Goal: Transaction & Acquisition: Purchase product/service

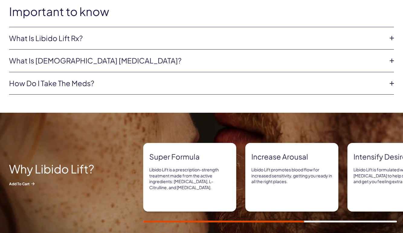
scroll to position [68, 0]
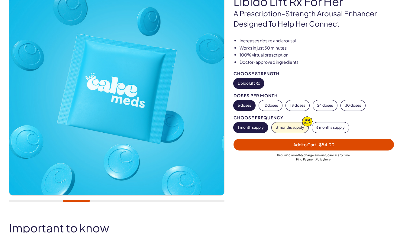
click at [317, 144] on span "- $54.00" at bounding box center [326, 144] width 18 height 5
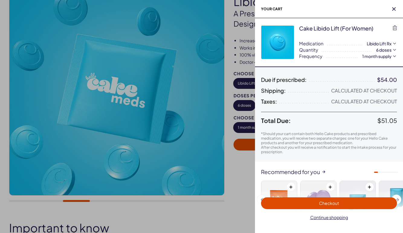
scroll to position [0, 0]
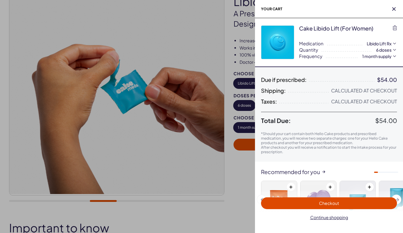
click at [340, 203] on span "Checkout" at bounding box center [329, 203] width 129 height 7
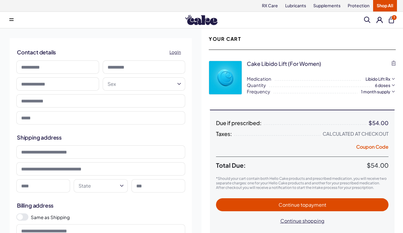
click at [81, 69] on input at bounding box center [57, 66] width 83 height 13
type input "*******"
type input "*****"
type input "**********"
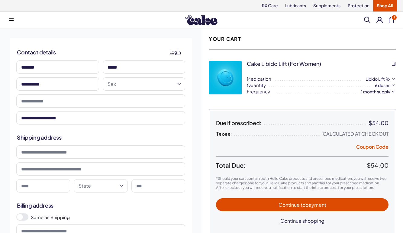
click at [66, 82] on input "**********" at bounding box center [57, 83] width 83 height 13
click at [83, 72] on input "*******" at bounding box center [57, 66] width 83 height 13
click at [146, 67] on input "*****" at bounding box center [144, 66] width 83 height 13
drag, startPoint x: 146, startPoint y: 67, endPoint x: 86, endPoint y: 64, distance: 60.5
click at [86, 64] on div "**********" at bounding box center [101, 93] width 173 height 68
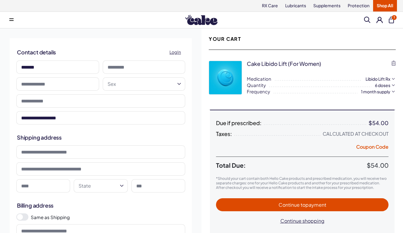
drag, startPoint x: 56, startPoint y: 67, endPoint x: 10, endPoint y: 65, distance: 45.7
click at [10, 65] on div "**********" at bounding box center [101, 82] width 182 height 88
click at [77, 70] on input at bounding box center [57, 66] width 83 height 13
type input "*******"
type input "*****"
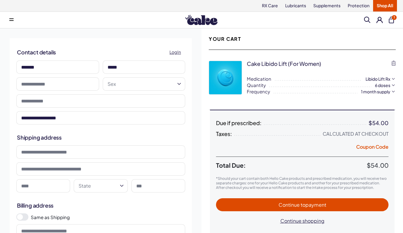
click at [79, 87] on input "text" at bounding box center [57, 83] width 83 height 13
type input "**********"
click at [139, 85] on html "RX Care Lubricants Supplements Protection Shop All Menu Search" at bounding box center [201, 237] width 403 height 475
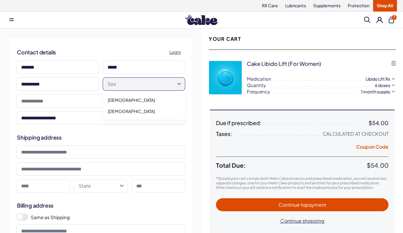
select select "******"
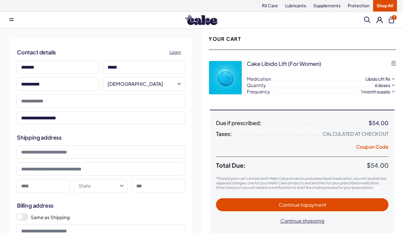
drag, startPoint x: 79, startPoint y: 64, endPoint x: -23, endPoint y: 63, distance: 101.9
click at [0, 63] on html "RX Care Lubricants Supplements Protection Shop All Menu Search" at bounding box center [201, 237] width 403 height 475
type input "***"
drag, startPoint x: 125, startPoint y: 64, endPoint x: 60, endPoint y: 54, distance: 66.7
click at [60, 54] on div "**********" at bounding box center [101, 82] width 182 height 88
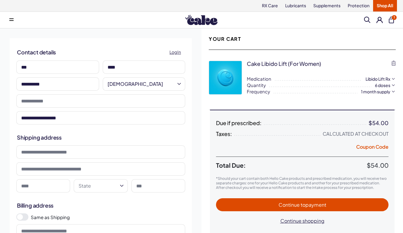
type input "****"
click at [94, 102] on input "tel" at bounding box center [100, 100] width 169 height 13
type input "*"
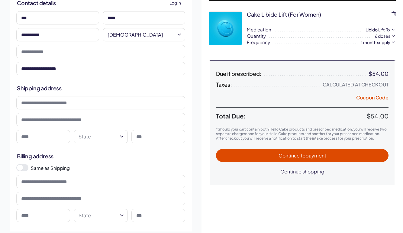
scroll to position [52, 0]
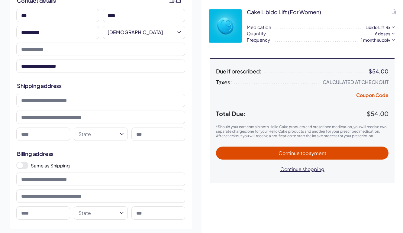
click at [124, 99] on input at bounding box center [100, 100] width 169 height 13
type input "**********"
click at [66, 118] on input at bounding box center [100, 117] width 169 height 13
click at [55, 134] on input at bounding box center [43, 134] width 54 height 13
type input "*"
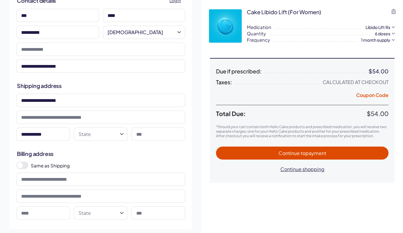
type input "**********"
click at [117, 136] on html "RX Care Lubricants Supplements Protection Shop All Menu Search" at bounding box center [201, 185] width 403 height 475
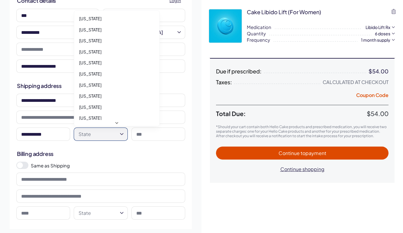
select select "**"
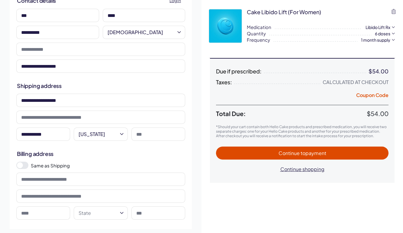
click at [160, 137] on input at bounding box center [158, 134] width 54 height 13
type input "*****"
click at [125, 155] on h2 "Billing address" at bounding box center [101, 154] width 168 height 8
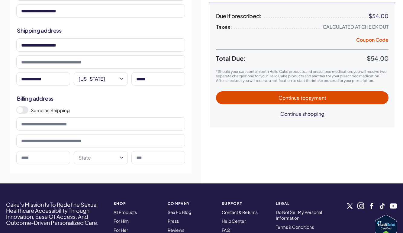
scroll to position [115, 0]
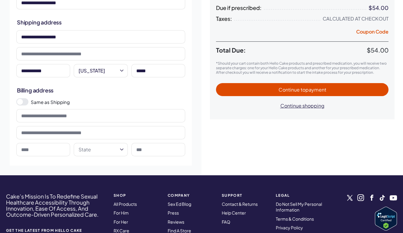
click at [26, 102] on span at bounding box center [22, 101] width 12 height 7
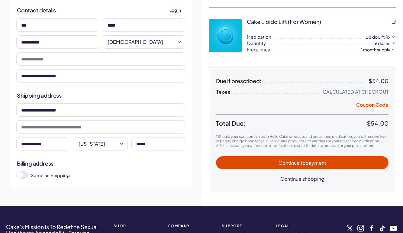
scroll to position [44, 0]
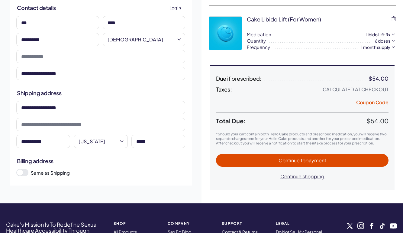
click at [269, 161] on span "Continue to payment" at bounding box center [302, 160] width 161 height 7
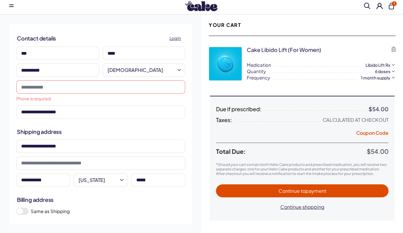
scroll to position [0, 0]
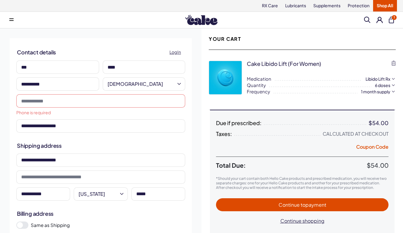
click at [99, 102] on input "tel" at bounding box center [100, 100] width 169 height 13
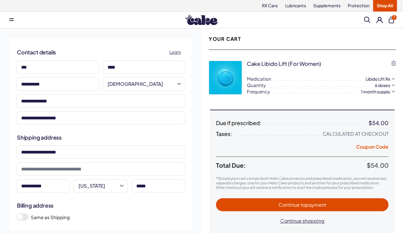
type input "**********"
click at [170, 135] on h2 "Shipping address" at bounding box center [101, 138] width 168 height 8
click at [282, 206] on span "Continue to payment" at bounding box center [303, 205] width 48 height 6
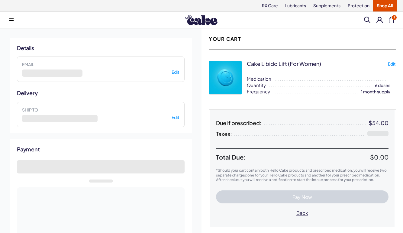
select select "**"
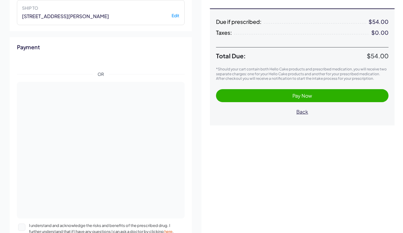
scroll to position [104, 0]
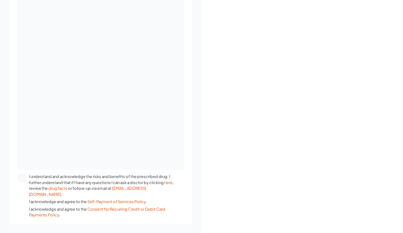
click at [187, 172] on div "Payment OR I understand and acknowledge the risks and benefits of the prescribe…" at bounding box center [101, 61] width 182 height 325
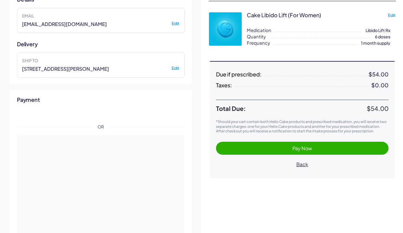
scroll to position [0, 0]
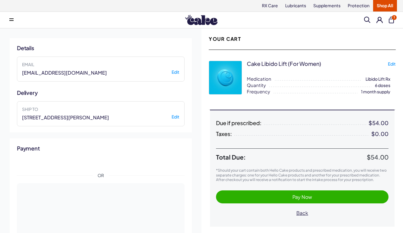
click at [177, 117] on button "Edit" at bounding box center [176, 116] width 8 height 5
select select "******"
select select "**"
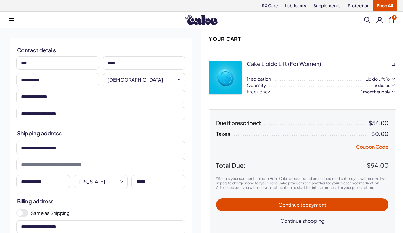
click at [59, 62] on input "***" at bounding box center [57, 62] width 83 height 13
type input "*"
type input "***"
drag, startPoint x: 128, startPoint y: 65, endPoint x: 60, endPoint y: 60, distance: 68.2
click at [60, 60] on div "**********" at bounding box center [101, 88] width 173 height 68
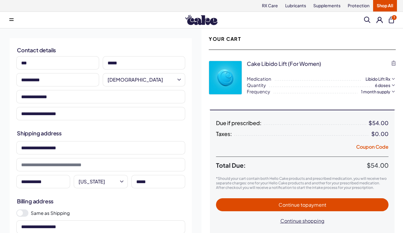
type input "*****"
click at [83, 35] on div "**********" at bounding box center [101, 157] width 202 height 258
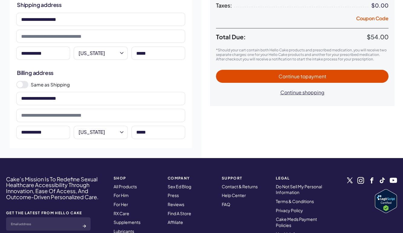
scroll to position [129, 0]
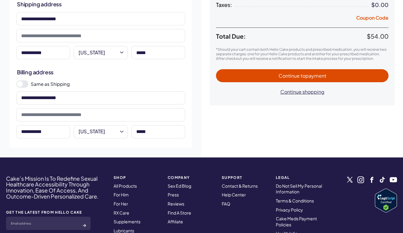
click at [243, 70] on button "Continue to payment" at bounding box center [302, 75] width 173 height 13
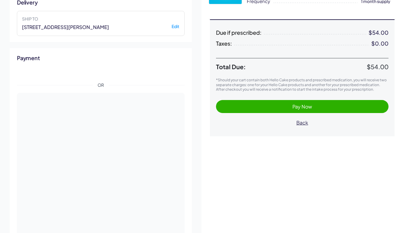
scroll to position [236, 0]
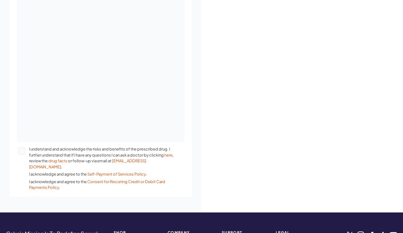
click at [186, 186] on div "Payment OR I understand and acknowledge the risks and benefits of the prescribe…" at bounding box center [101, 50] width 182 height 294
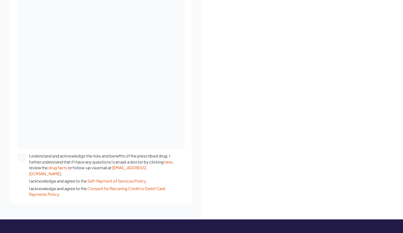
scroll to position [232, 0]
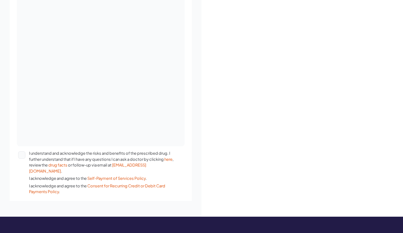
click at [23, 155] on button "I understand and acknowledge the risks and benefits of the prescribed drug. I f…" at bounding box center [21, 154] width 7 height 7
click at [229, 106] on div "**********" at bounding box center [303, 7] width 202 height 420
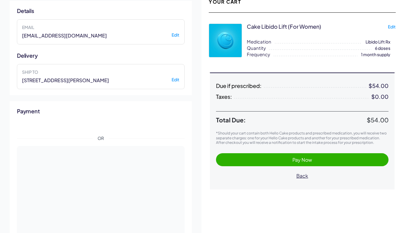
scroll to position [0, 0]
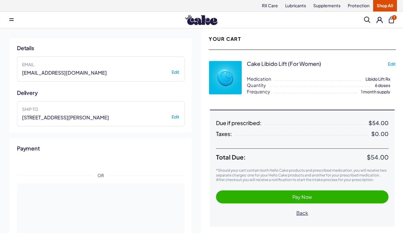
click at [308, 195] on span "Pay Now" at bounding box center [303, 197] width 20 height 6
click at [302, 201] on button "Pay Now" at bounding box center [302, 196] width 173 height 13
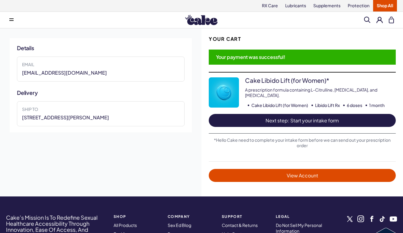
click at [267, 59] on span "Your payment was successful!" at bounding box center [302, 57] width 187 height 15
click at [318, 120] on span "Next step: Start your intake form" at bounding box center [302, 120] width 175 height 7
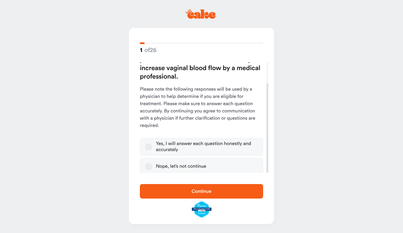
scroll to position [26, 0]
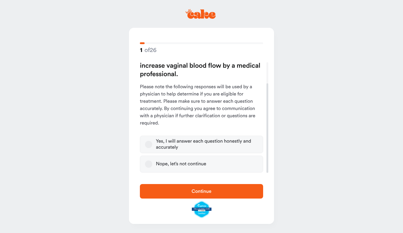
click at [148, 166] on button "Nope, let’s not continue" at bounding box center [148, 164] width 7 height 7
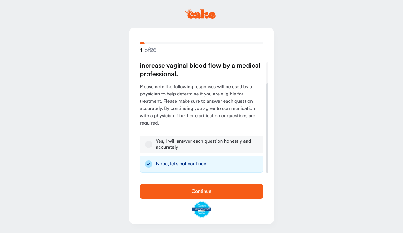
click at [149, 162] on icon "button" at bounding box center [148, 164] width 7 height 7
click at [150, 142] on button "Yes, I will answer each question honestly and accurately" at bounding box center [148, 144] width 7 height 7
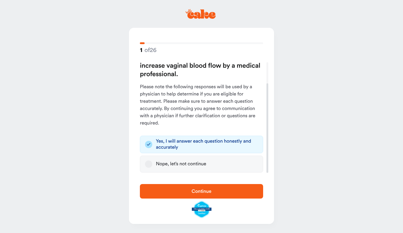
click at [199, 194] on span "Continue" at bounding box center [202, 191] width 20 height 5
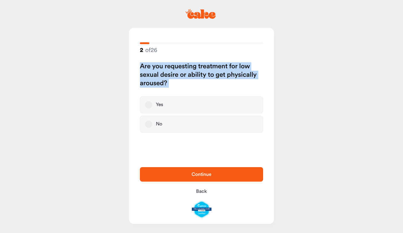
drag, startPoint x: 183, startPoint y: 90, endPoint x: 139, endPoint y: 66, distance: 49.5
click at [139, 66] on div "Are you requesting treatment for low sexual desire or ability to get physically…" at bounding box center [201, 97] width 125 height 71
copy div "Are you requesting treatment for low sexual desire or ability to get physically…"
click at [148, 107] on button "Yes" at bounding box center [148, 104] width 7 height 7
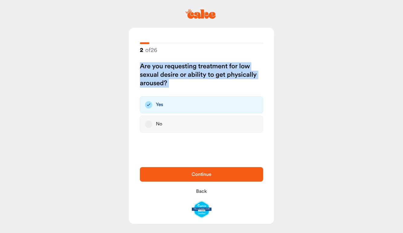
click at [186, 171] on span "Continue" at bounding box center [202, 174] width 104 height 7
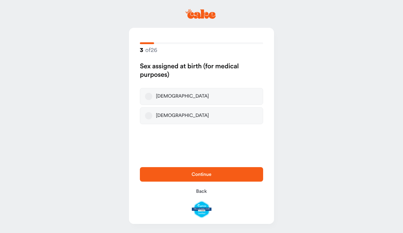
click at [147, 96] on button "Female" at bounding box center [148, 96] width 7 height 7
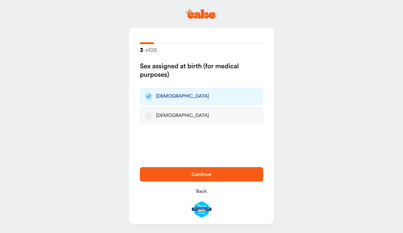
click at [222, 170] on button "Continue" at bounding box center [201, 174] width 123 height 15
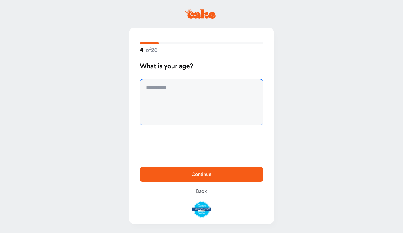
click at [193, 96] on textarea at bounding box center [201, 101] width 123 height 45
type textarea "**"
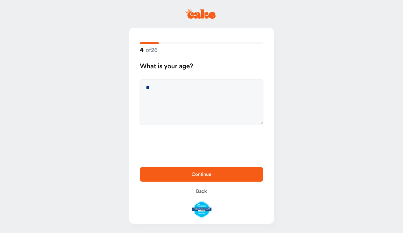
click at [193, 178] on span "Continue" at bounding box center [202, 174] width 104 height 7
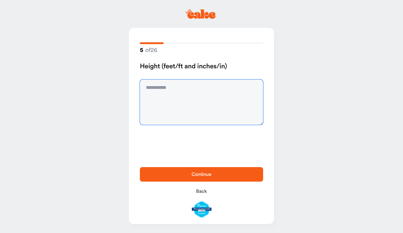
click at [189, 103] on textarea at bounding box center [201, 101] width 123 height 45
type textarea "*******"
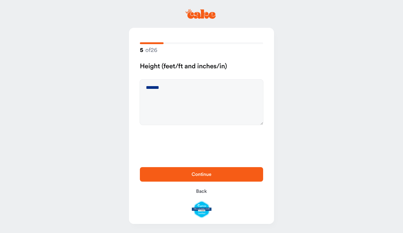
click at [204, 174] on span "Continue" at bounding box center [202, 174] width 20 height 5
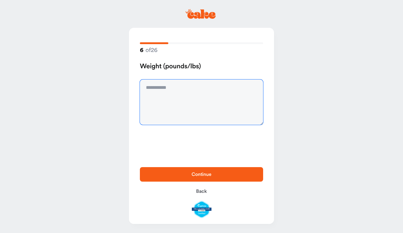
click at [207, 103] on textarea at bounding box center [201, 101] width 123 height 45
click at [207, 103] on textarea "******" at bounding box center [201, 101] width 123 height 45
click at [153, 88] on textarea "******" at bounding box center [201, 101] width 123 height 45
type textarea "*******"
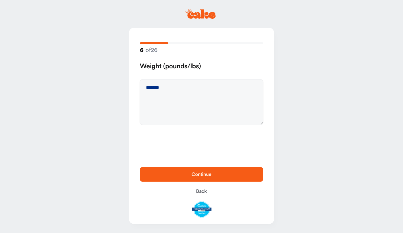
click at [188, 179] on button "Continue" at bounding box center [201, 174] width 123 height 15
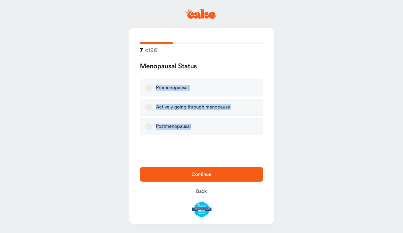
drag, startPoint x: 208, startPoint y: 67, endPoint x: 196, endPoint y: 126, distance: 60.4
click at [196, 126] on div "Menopausal Status Premenopausal Actively going through menopause Postmenopausal" at bounding box center [201, 98] width 123 height 73
copy div "Premenopausal Actively going through menopause Postmenopausal"
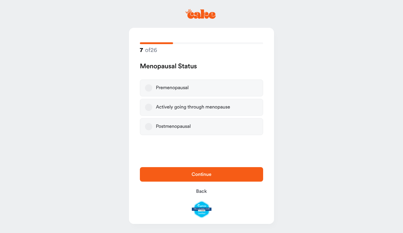
click at [165, 89] on div "Premenopausal" at bounding box center [172, 88] width 33 height 6
click at [152, 89] on button "Premenopausal" at bounding box center [148, 87] width 7 height 7
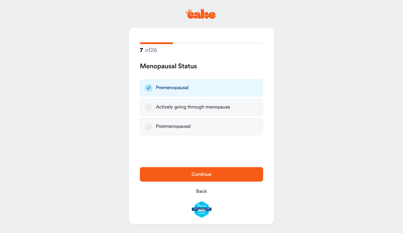
click at [204, 174] on span "Continue" at bounding box center [202, 174] width 20 height 5
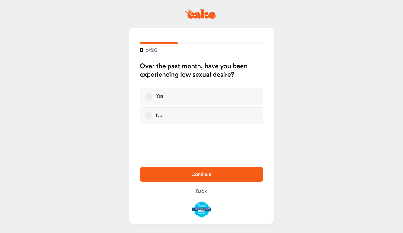
click at [149, 99] on button "Yes" at bounding box center [148, 96] width 7 height 7
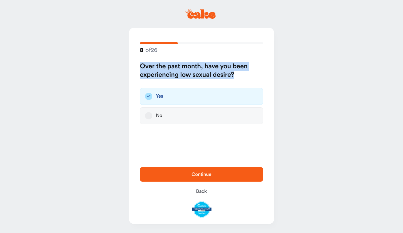
drag, startPoint x: 249, startPoint y: 74, endPoint x: 140, endPoint y: 65, distance: 109.2
click at [140, 65] on h2 "Over the past month, have you been experiencing low sexual desire?" at bounding box center [201, 70] width 123 height 17
copy h2 "Over the past month, have you been experiencing low sexual desire?"
click at [190, 176] on span "Continue" at bounding box center [202, 174] width 104 height 7
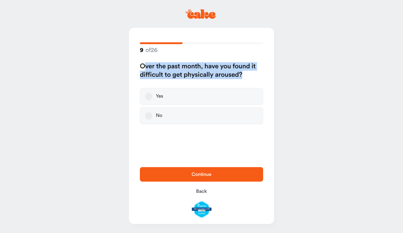
drag, startPoint x: 249, startPoint y: 75, endPoint x: 144, endPoint y: 67, distance: 105.2
click at [144, 67] on h2 "Over the past month, have you found it difficult to get physically aroused?" at bounding box center [201, 70] width 123 height 17
click at [151, 115] on button "No" at bounding box center [148, 115] width 7 height 7
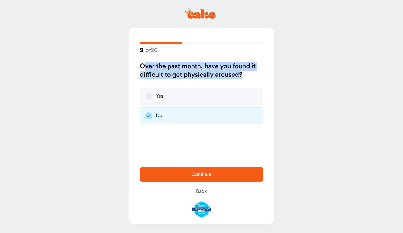
click at [216, 175] on span "Continue" at bounding box center [202, 174] width 104 height 7
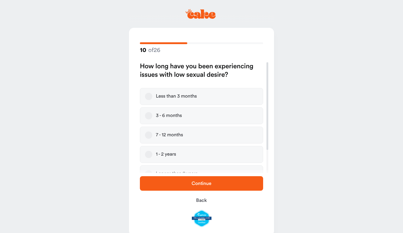
click at [148, 116] on button "3 - 6 months" at bounding box center [148, 115] width 7 height 7
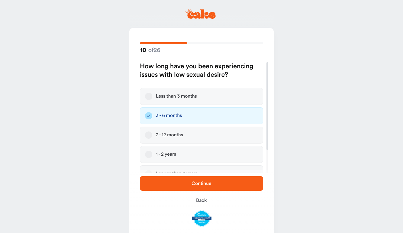
click at [205, 183] on span "Continue" at bounding box center [202, 183] width 20 height 5
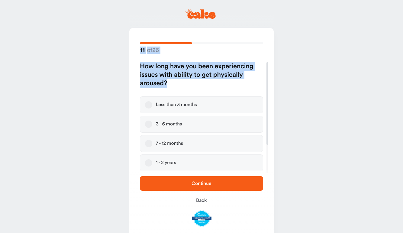
drag, startPoint x: 177, startPoint y: 86, endPoint x: 138, endPoint y: 57, distance: 48.5
click at [138, 57] on div "11 of 26 How long have you been experiencing issues with ability to get physica…" at bounding box center [201, 100] width 145 height 145
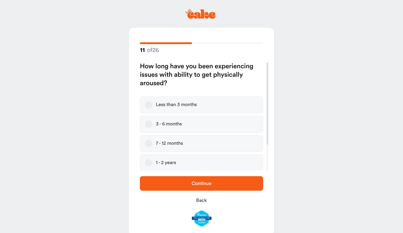
click at [177, 84] on h2 "How long have you been experiencing issues with ability to get physically arous…" at bounding box center [201, 74] width 123 height 25
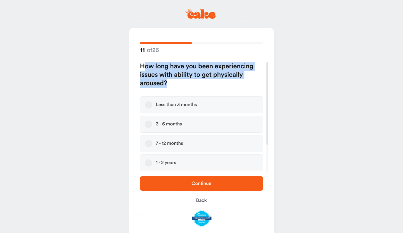
drag, startPoint x: 175, startPoint y: 85, endPoint x: 144, endPoint y: 69, distance: 34.7
click at [144, 69] on h2 "How long have you been experiencing issues with ability to get physically arous…" at bounding box center [201, 74] width 123 height 25
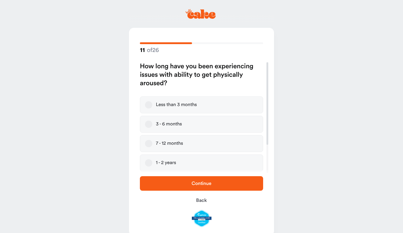
click at [182, 84] on h2 "How long have you been experiencing issues with ability to get physically arous…" at bounding box center [201, 74] width 123 height 25
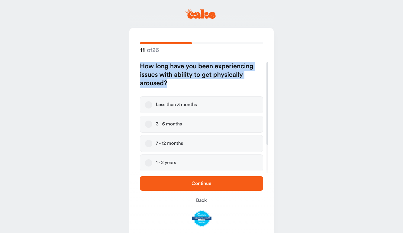
drag, startPoint x: 179, startPoint y: 84, endPoint x: 140, endPoint y: 69, distance: 41.6
click at [140, 69] on h2 "How long have you been experiencing issues with ability to get physically arous…" at bounding box center [201, 74] width 123 height 25
copy h2 "How long have you been experiencing issues with ability to get physically arous…"
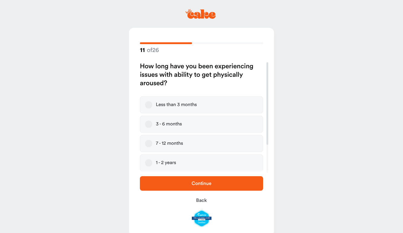
click at [202, 107] on label "Less than 3 months" at bounding box center [201, 104] width 123 height 17
click at [152, 107] on button "Less than 3 months" at bounding box center [148, 104] width 7 height 7
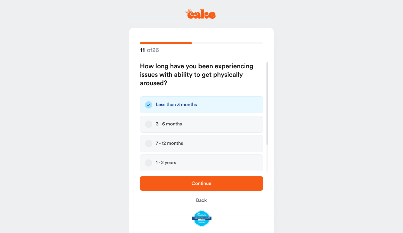
click at [186, 122] on label "3 - 6 months" at bounding box center [201, 124] width 123 height 17
click at [152, 122] on button "3 - 6 months" at bounding box center [148, 124] width 7 height 7
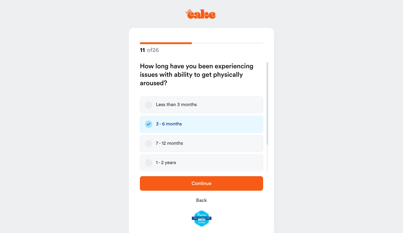
click at [192, 184] on span "Continue" at bounding box center [202, 183] width 20 height 5
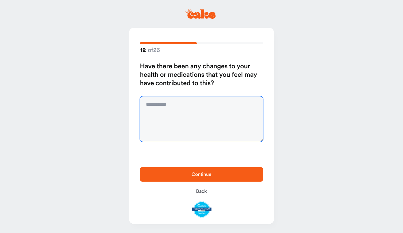
click at [222, 107] on textarea at bounding box center [201, 118] width 123 height 45
click at [213, 110] on textarea at bounding box center [201, 118] width 123 height 45
type textarea "**"
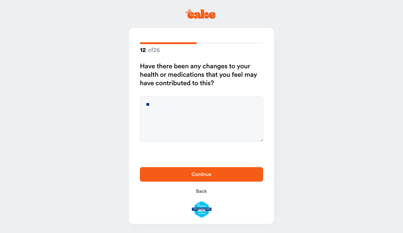
click at [216, 174] on span "Continue" at bounding box center [202, 174] width 104 height 7
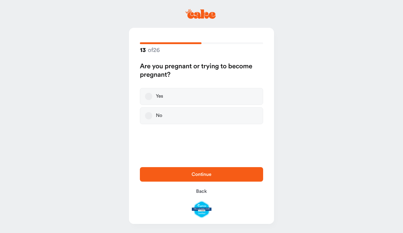
click at [148, 117] on button "No" at bounding box center [148, 115] width 7 height 7
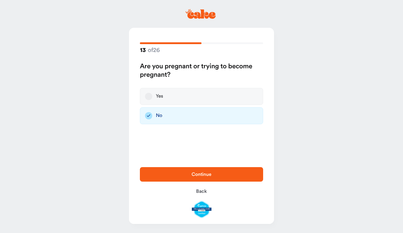
click at [202, 175] on span "Continue" at bounding box center [202, 174] width 20 height 5
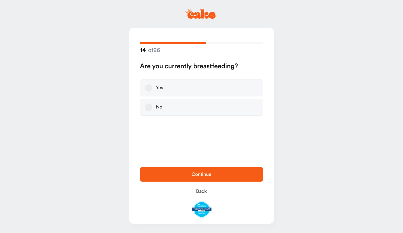
click at [154, 109] on label "No" at bounding box center [201, 107] width 123 height 17
click at [152, 109] on button "No" at bounding box center [148, 107] width 7 height 7
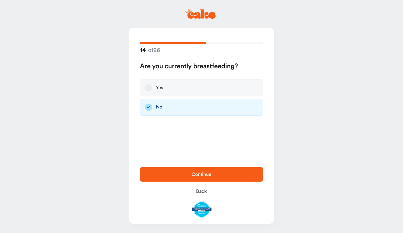
click at [208, 176] on span "Continue" at bounding box center [202, 174] width 20 height 5
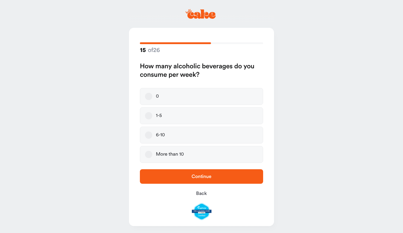
click at [204, 77] on h2 "How many alcoholic beverages do you consume per week?" at bounding box center [201, 70] width 123 height 17
click at [146, 96] on button "0" at bounding box center [148, 96] width 7 height 7
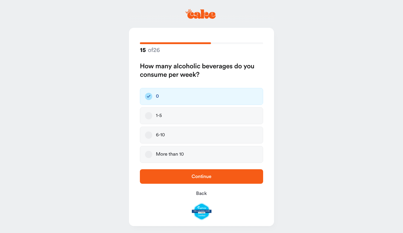
click at [187, 179] on span "Continue" at bounding box center [202, 176] width 104 height 7
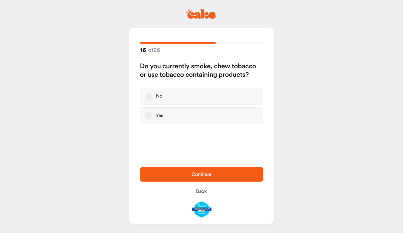
click at [149, 96] on button "No" at bounding box center [148, 96] width 7 height 7
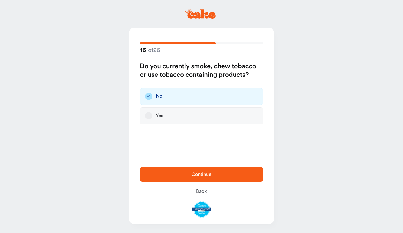
click at [202, 172] on span "Continue" at bounding box center [202, 174] width 20 height 5
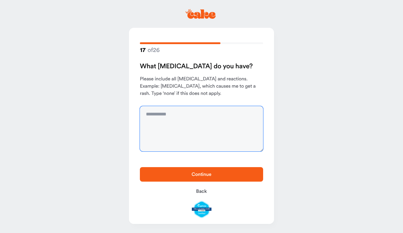
click at [203, 120] on textarea at bounding box center [201, 128] width 123 height 45
type textarea "**"
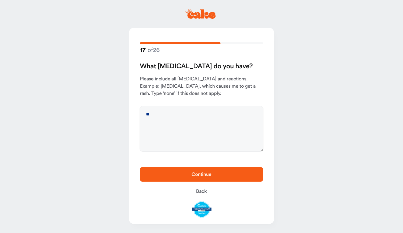
click at [206, 173] on span "Continue" at bounding box center [202, 174] width 20 height 5
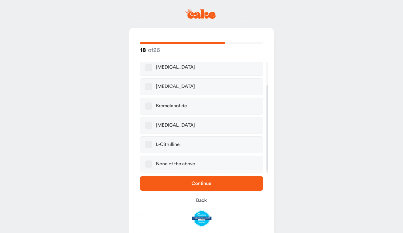
scroll to position [11, 0]
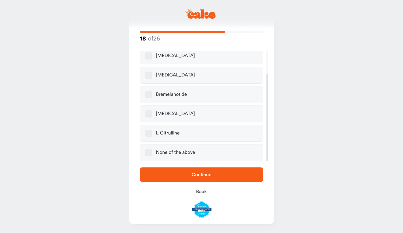
click at [187, 153] on div "None of the above" at bounding box center [175, 153] width 39 height 6
click at [152, 153] on button "None of the above" at bounding box center [148, 152] width 7 height 7
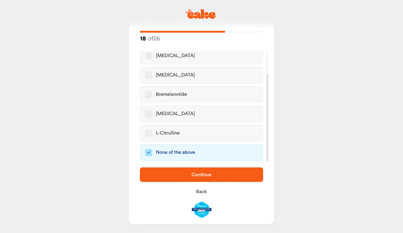
click at [202, 178] on button "Continue" at bounding box center [201, 174] width 123 height 15
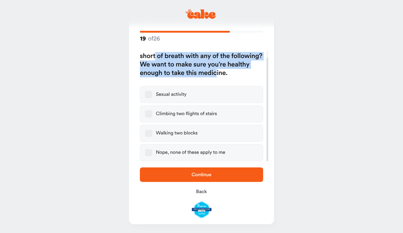
drag, startPoint x: 209, startPoint y: 74, endPoint x: 133, endPoint y: 58, distance: 77.5
click at [133, 58] on div "Do you get chest pain or become short of breath with any of the following? We w…" at bounding box center [203, 106] width 140 height 111
copy h2 "breath with any of the following? We want to make sure you’re healthy enough to…"
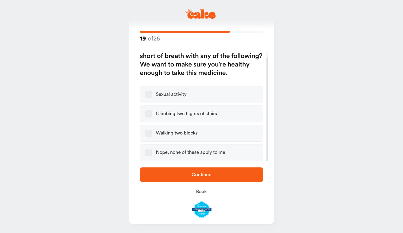
click at [183, 151] on div "Nope, none of these apply to me" at bounding box center [191, 153] width 70 height 6
click at [152, 151] on button "Nope, none of these apply to me" at bounding box center [148, 152] width 7 height 7
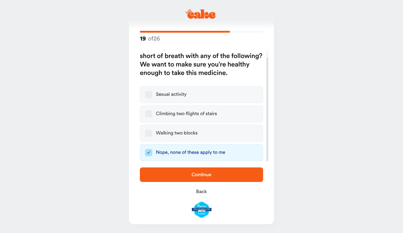
click at [209, 174] on span "Continue" at bounding box center [202, 174] width 20 height 5
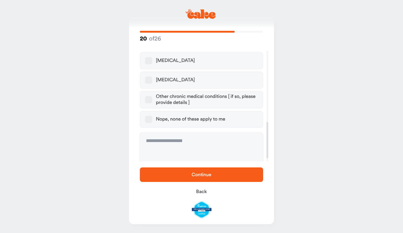
scroll to position [225, 0]
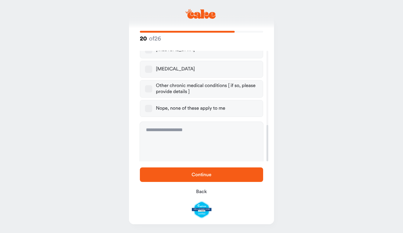
click at [208, 105] on div "Nope, none of these apply to me" at bounding box center [191, 108] width 70 height 6
click at [152, 105] on button "Nope, none of these apply to me" at bounding box center [148, 108] width 7 height 7
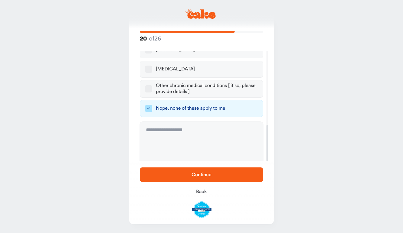
click at [230, 177] on span "Continue" at bounding box center [202, 174] width 104 height 7
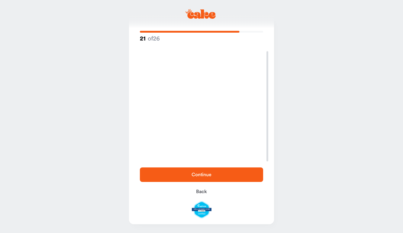
scroll to position [1, 0]
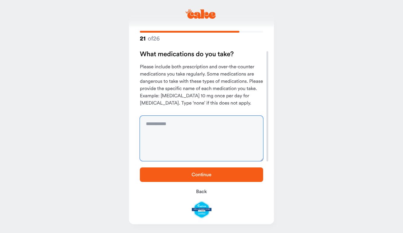
click at [201, 126] on textarea at bounding box center [201, 138] width 123 height 45
type textarea "**"
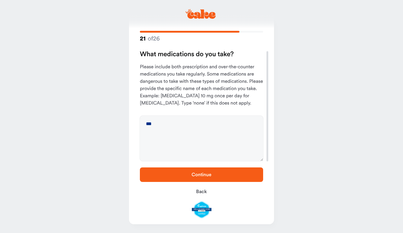
click at [196, 173] on span "Continue" at bounding box center [202, 174] width 20 height 5
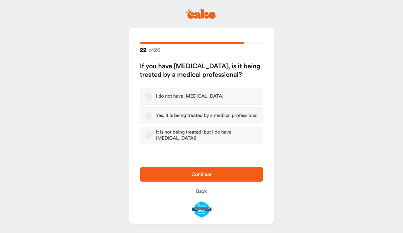
click at [216, 101] on label "I do not have high blood pressure" at bounding box center [201, 96] width 123 height 17
click at [152, 100] on button "I do not have high blood pressure" at bounding box center [148, 96] width 7 height 7
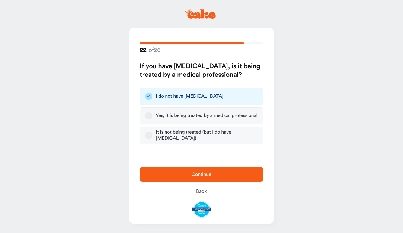
click at [212, 170] on button "Continue" at bounding box center [201, 174] width 123 height 15
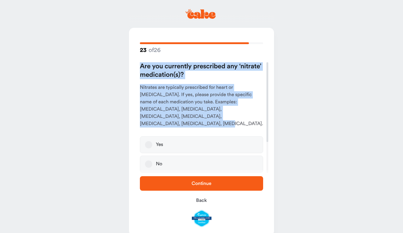
drag, startPoint x: 177, startPoint y: 118, endPoint x: 131, endPoint y: 70, distance: 66.3
click at [131, 70] on div "23 of 26 Are you currently prescribed any ‘nitrate’ medication(s)? Nitrates are…" at bounding box center [201, 100] width 145 height 145
copy div "Are you currently prescribed any ‘nitrate’ medication(s)? Nitrates are typicall…"
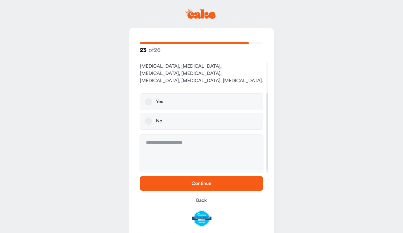
click at [195, 116] on label "No" at bounding box center [201, 121] width 123 height 17
click at [152, 118] on button "No" at bounding box center [148, 121] width 7 height 7
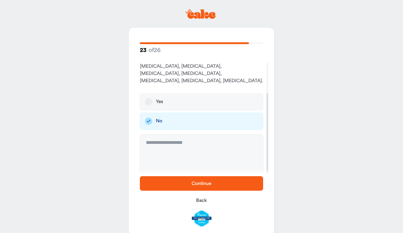
click at [202, 184] on span "Continue" at bounding box center [202, 183] width 20 height 5
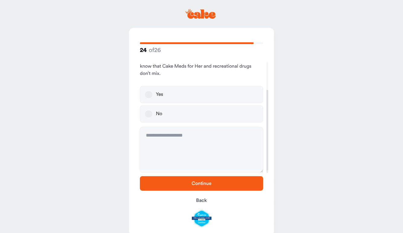
click at [186, 117] on label "No" at bounding box center [201, 113] width 123 height 17
click at [152, 117] on button "No" at bounding box center [148, 113] width 7 height 7
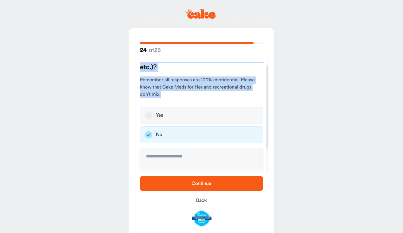
scroll to position [0, 0]
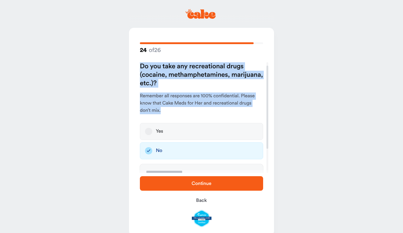
drag, startPoint x: 173, startPoint y: 76, endPoint x: 138, endPoint y: 63, distance: 37.6
click at [138, 63] on div "Do you take any recreational drugs (cocaine, methamphetamines, marijuana, etc.)…" at bounding box center [203, 117] width 140 height 111
copy div "Do you take any recreational drugs (cocaine, methamphetamines, marijuana, etc.)…"
click at [224, 110] on p "Remember all responses are 100% confidential. Please know that Cake Meds for He…" at bounding box center [201, 103] width 123 height 22
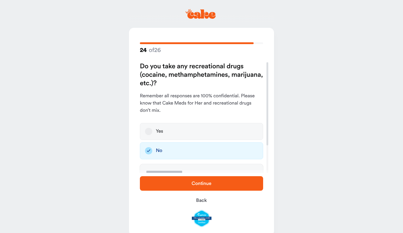
click at [215, 182] on span "Continue" at bounding box center [202, 183] width 104 height 7
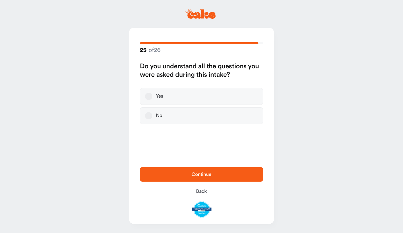
click at [150, 100] on button "Yes" at bounding box center [148, 96] width 7 height 7
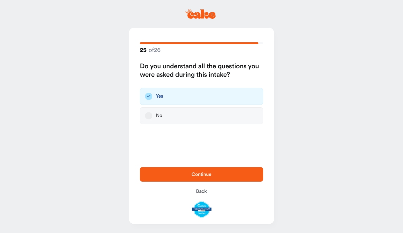
click at [197, 174] on span "Continue" at bounding box center [202, 174] width 20 height 5
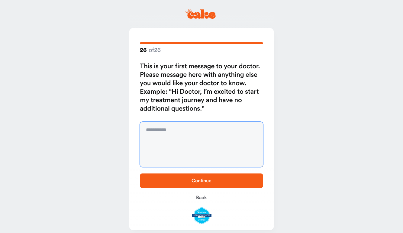
click at [202, 142] on textarea at bounding box center [201, 144] width 123 height 45
type textarea "**"
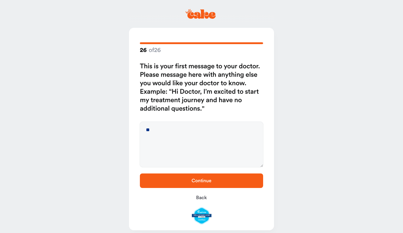
click at [235, 181] on span "Continue" at bounding box center [202, 180] width 104 height 7
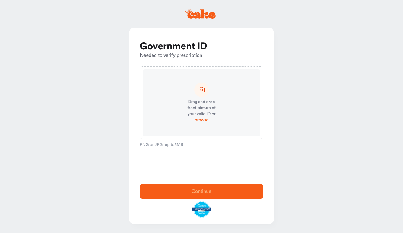
click at [204, 120] on span "browse" at bounding box center [202, 120] width 14 height 6
click at [197, 120] on span "browse" at bounding box center [202, 120] width 14 height 6
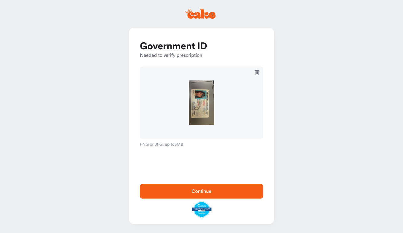
click at [210, 191] on span "Continue" at bounding box center [202, 191] width 20 height 5
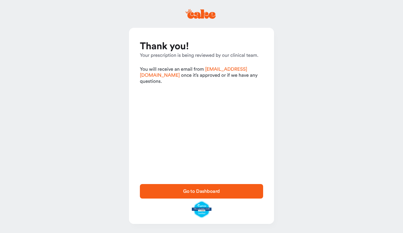
click at [224, 191] on span "Go to Dashboard" at bounding box center [202, 191] width 104 height 7
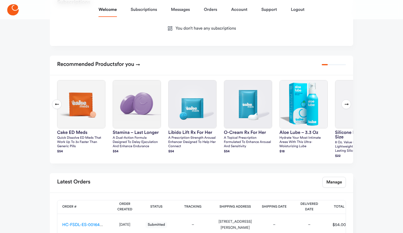
scroll to position [222, 0]
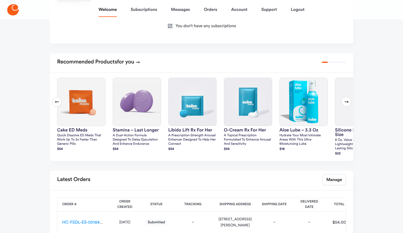
click at [346, 99] on icon at bounding box center [346, 101] width 5 height 5
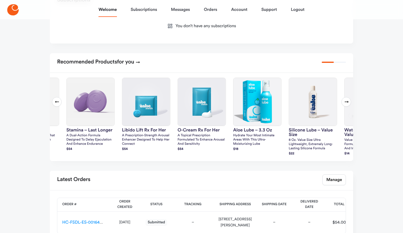
click at [347, 99] on icon at bounding box center [346, 101] width 5 height 5
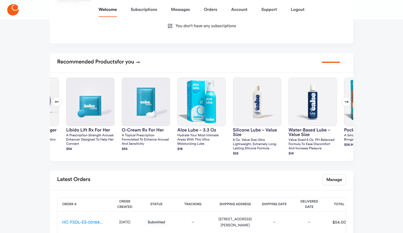
click at [349, 97] on button "Next slide" at bounding box center [347, 102] width 10 height 10
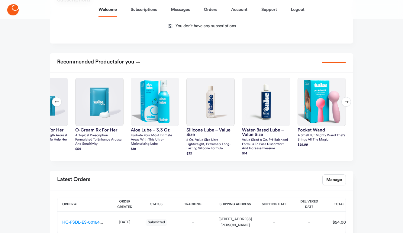
click at [47, 93] on main "Welcome Success! Your order is being reviewed by our clinical team. You will re…" at bounding box center [202, 34] width 318 height 475
click at [60, 97] on button "Previous slide" at bounding box center [57, 102] width 10 height 10
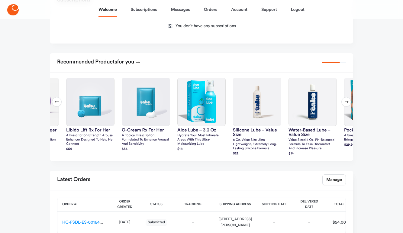
click at [58, 99] on icon at bounding box center [57, 101] width 5 height 5
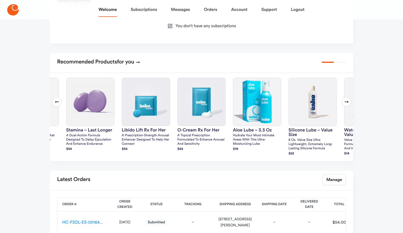
click at [58, 99] on icon at bounding box center [57, 101] width 5 height 5
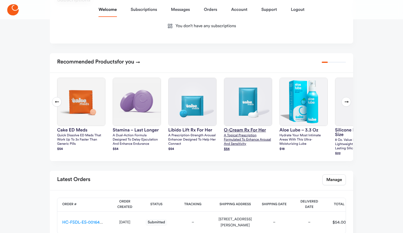
click at [248, 134] on p "A topical prescription formulated to enhance arousal and sensitivity" at bounding box center [248, 140] width 48 height 13
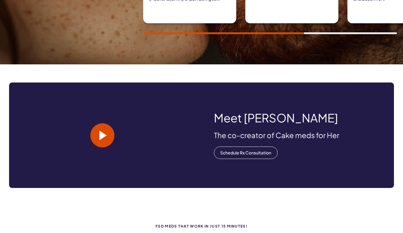
scroll to position [471, 0]
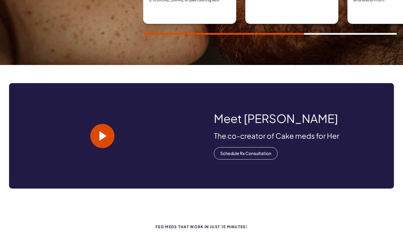
click at [105, 131] on span at bounding box center [102, 136] width 7 height 10
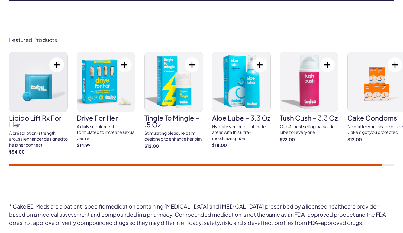
scroll to position [1860, 0]
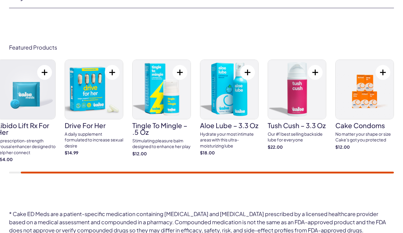
click at [362, 104] on img at bounding box center [365, 89] width 58 height 59
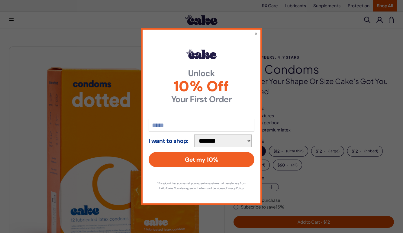
click at [253, 32] on div "**********" at bounding box center [201, 116] width 121 height 177
click at [258, 31] on div "**********" at bounding box center [201, 116] width 121 height 177
click at [256, 32] on button "×" at bounding box center [256, 33] width 4 height 7
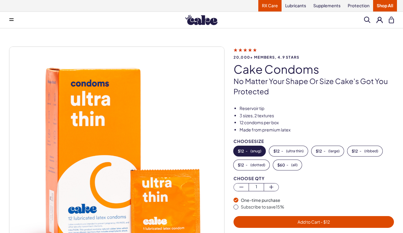
click at [267, 7] on link "RX Care" at bounding box center [269, 5] width 23 height 11
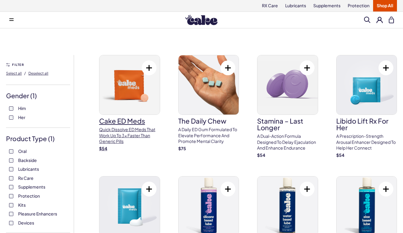
click at [132, 124] on h3 "Cake ED Meds" at bounding box center [129, 121] width 61 height 7
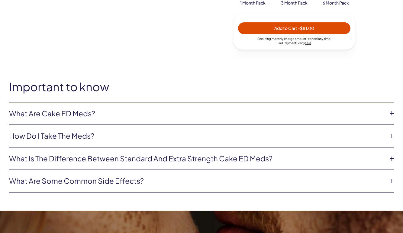
scroll to position [282, 0]
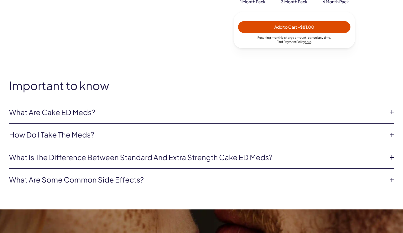
click at [373, 111] on link "What are Cake ED Meds?" at bounding box center [196, 112] width 375 height 10
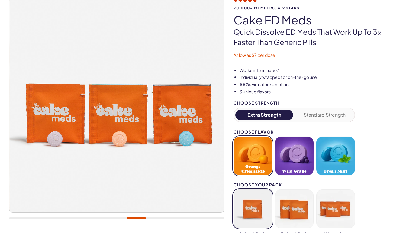
scroll to position [48, 0]
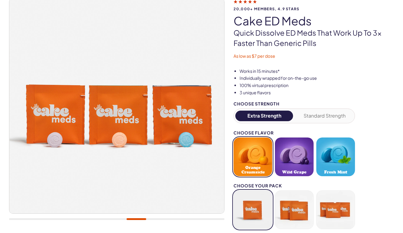
click at [323, 116] on button "Standard Strength" at bounding box center [325, 116] width 58 height 11
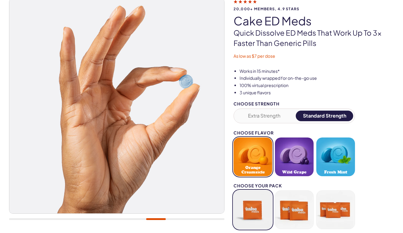
click at [277, 118] on button "Extra Strength" at bounding box center [264, 116] width 58 height 11
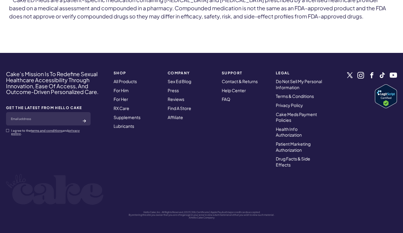
scroll to position [0, 0]
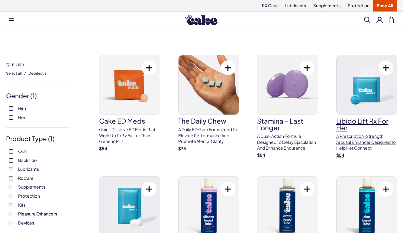
click at [358, 147] on p "A prescription-strength arousal enhancer designed to help her connect" at bounding box center [366, 142] width 61 height 18
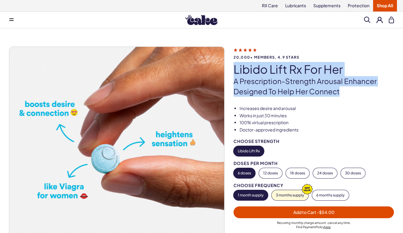
drag, startPoint x: 344, startPoint y: 92, endPoint x: 233, endPoint y: 68, distance: 113.4
click at [233, 68] on div "20,000+ members, 4.9 stars Libido Lift Rx For Her A prescription-strength arous…" at bounding box center [201, 161] width 385 height 229
copy div "Libido Lift Rx For Her A prescription-strength arousal enhancer designed to hel…"
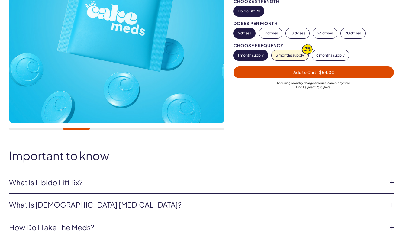
scroll to position [145, 0]
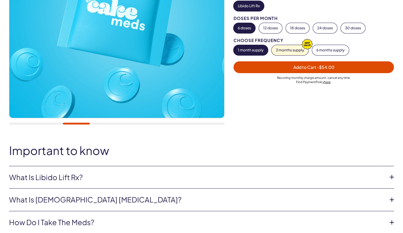
click at [256, 168] on li "What is Libido Lift Rx? Libido Lift Rx is a compounded medication* with L-Citru…" at bounding box center [201, 177] width 385 height 23
click at [256, 175] on link "What is Libido Lift Rx?" at bounding box center [196, 177] width 375 height 10
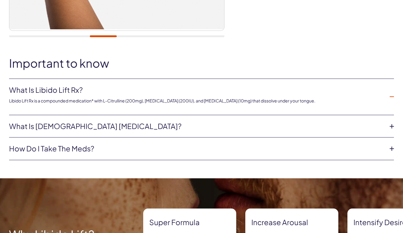
scroll to position [236, 0]
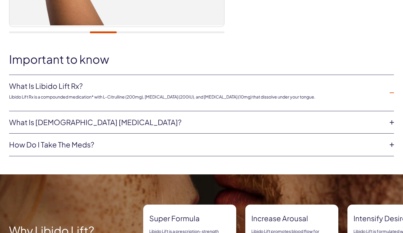
click at [238, 97] on p "Libido Lift Rx is a compounded medication* with L-Citrulline (200mg), [MEDICAL_…" at bounding box center [196, 97] width 375 height 6
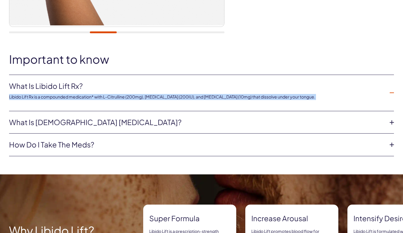
click at [238, 97] on p "Libido Lift Rx is a compounded medication* with L-Citrulline (200mg), [MEDICAL_…" at bounding box center [196, 97] width 375 height 6
click at [238, 97] on p "Libido Lift Rx is a compounded medication* with L-Citrulline (200mg), Oxytocin …" at bounding box center [196, 97] width 375 height 6
copy ul "Libido Lift Rx is a compounded medication* with L-Citrulline (200mg), Oxytocin …"
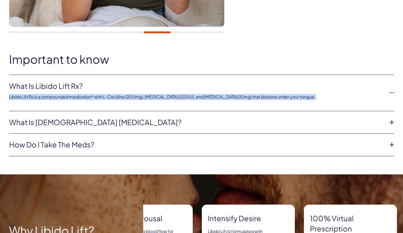
click at [171, 126] on link "What is female sexual dysfunction?" at bounding box center [196, 122] width 375 height 10
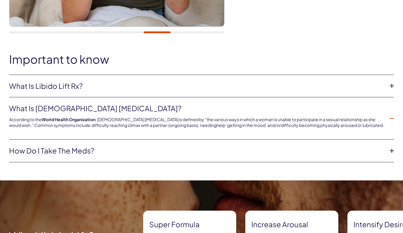
click at [223, 128] on span "help ‘getting in the mood’ and/or" at bounding box center [249, 124] width 64 height 5
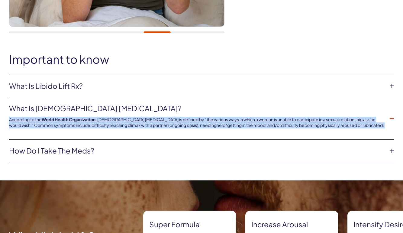
click at [223, 128] on span "help ‘getting in the mood’ and/or" at bounding box center [249, 124] width 64 height 5
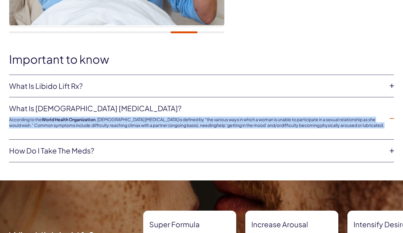
copy ul "According to the World Health Organization , Female Sexual Dysfunction is defin…"
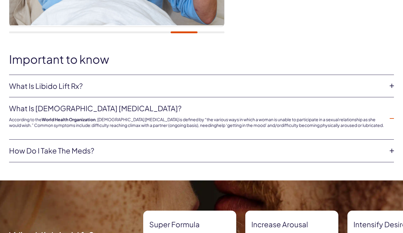
click at [190, 143] on li "How do I take the meds? These are sublingual tablets and dissolve under your to…" at bounding box center [201, 151] width 385 height 23
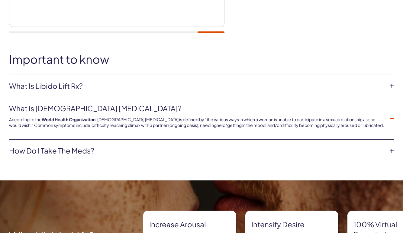
click at [172, 150] on link "How do I take the meds?" at bounding box center [196, 151] width 375 height 10
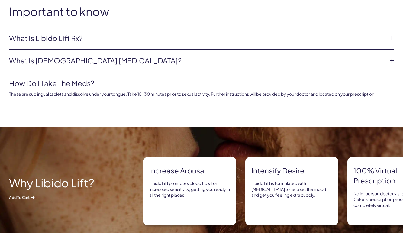
scroll to position [302, 0]
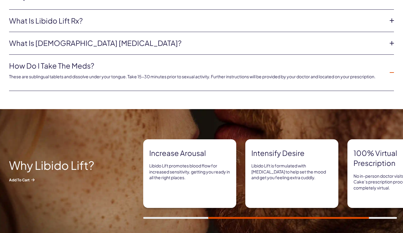
click at [235, 75] on p "These are sublingual tablets and dissolve under your tongue. Take 15-30 minutes…" at bounding box center [196, 77] width 375 height 6
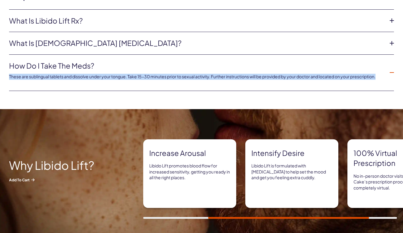
click at [235, 75] on p "These are sublingual tablets and dissolve under your tongue. Take 15-30 minutes…" at bounding box center [196, 77] width 375 height 6
copy div "These are sublingual tablets and dissolve under your tongue. Take 15-30 minutes…"
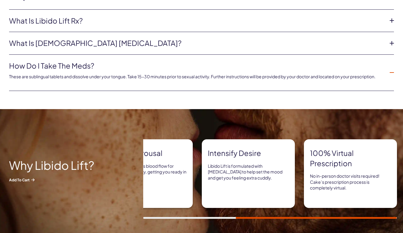
click at [212, 105] on div "Important to know What is Libido Lift Rx? Libido Lift Rx is a compounded medica…" at bounding box center [201, 49] width 403 height 122
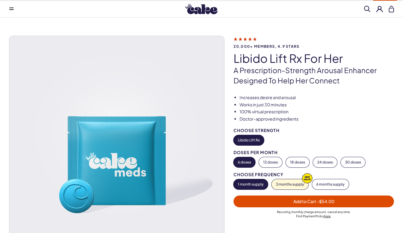
scroll to position [0, 0]
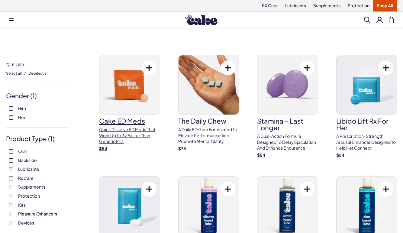
click at [126, 89] on img at bounding box center [129, 84] width 60 height 59
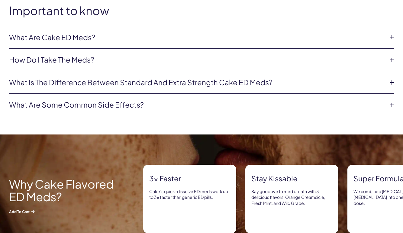
scroll to position [358, 0]
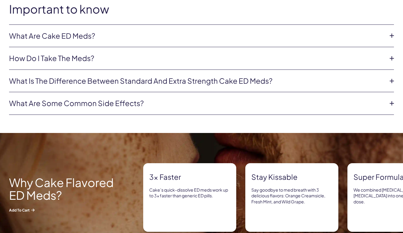
click at [148, 30] on li "What are Cake ED Meds? Cake ED Meds are a compounded medication* with high conc…" at bounding box center [201, 36] width 385 height 23
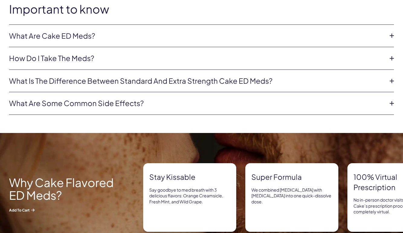
click at [391, 36] on icon at bounding box center [391, 35] width 9 height 9
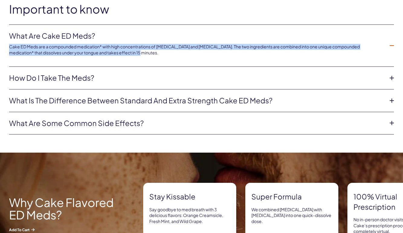
drag, startPoint x: 131, startPoint y: 55, endPoint x: 7, endPoint y: 47, distance: 124.5
click at [7, 47] on div "Important to know What are Cake ED Meds? Cake ED Meds are a compounded medicati…" at bounding box center [201, 69] width 403 height 132
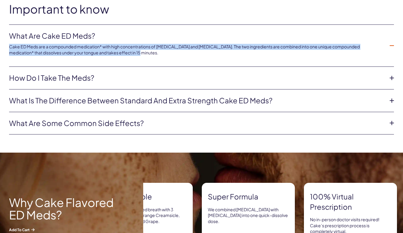
copy p "Cake ED Meds are a compounded medication* with high concentrations of [MEDICAL_…"
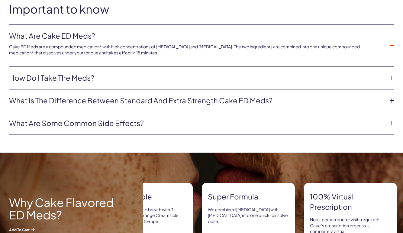
click at [387, 98] on li "What is the difference between Standard and Extra Strength Cake ED meds? Regula…" at bounding box center [201, 100] width 385 height 23
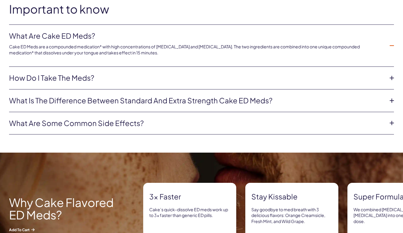
click at [391, 99] on icon at bounding box center [391, 100] width 9 height 9
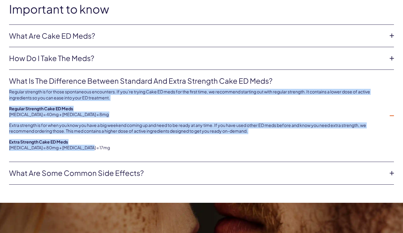
drag, startPoint x: 11, startPoint y: 88, endPoint x: 77, endPoint y: 151, distance: 90.9
click at [77, 151] on li "What is the difference between Standard and Extra Strength Cake ED meds? Regula…" at bounding box center [201, 116] width 385 height 92
copy div "Regular strength is for those spontaneous encounters. If you’re trying Cake ED …"
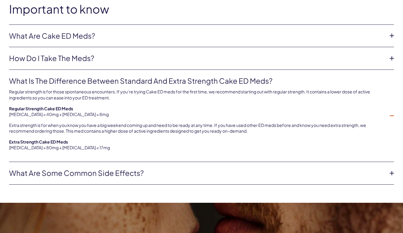
click at [148, 119] on div "Regular strength is for those spontaneous encounters. If you’re trying Cake ED …" at bounding box center [196, 118] width 375 height 65
click at [140, 175] on link "What are some common side effects?" at bounding box center [196, 173] width 375 height 10
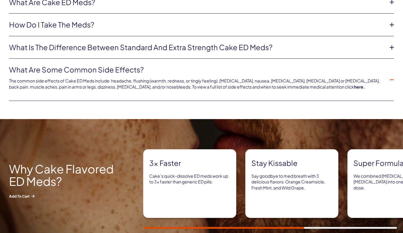
scroll to position [383, 0]
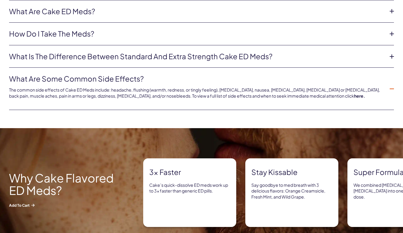
click at [354, 96] on link "here." at bounding box center [359, 95] width 11 height 5
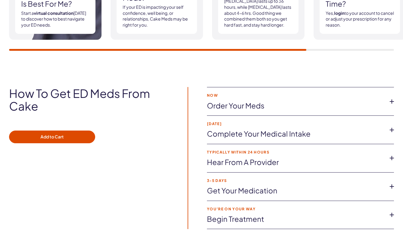
scroll to position [1023, 0]
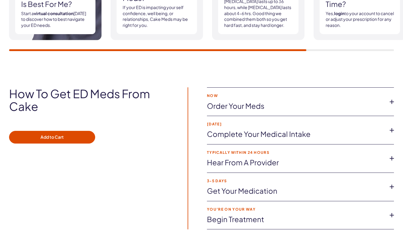
click at [394, 104] on icon at bounding box center [391, 101] width 9 height 9
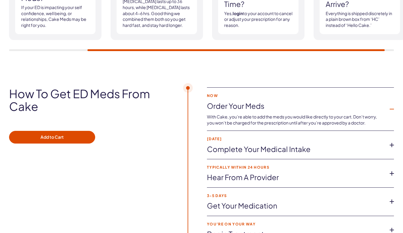
click at [392, 146] on icon at bounding box center [391, 145] width 9 height 9
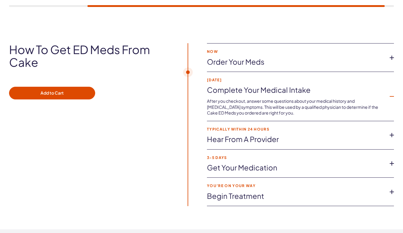
scroll to position [1105, 0]
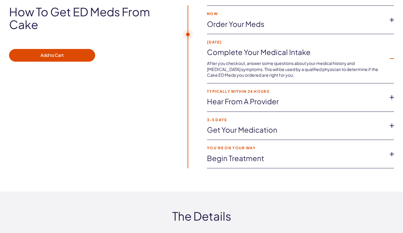
click at [391, 99] on icon at bounding box center [391, 97] width 9 height 9
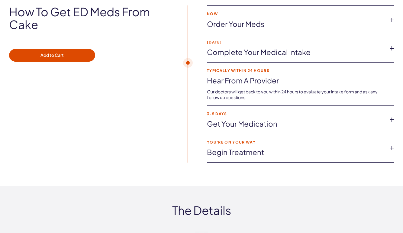
click at [392, 111] on li "3-5 days Get your medication After you are prescribed, we ship your meds right …" at bounding box center [300, 120] width 187 height 28
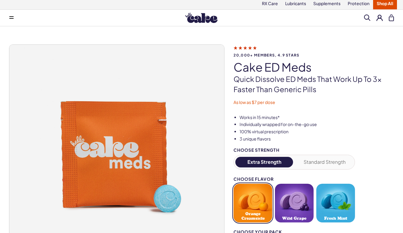
scroll to position [0, 0]
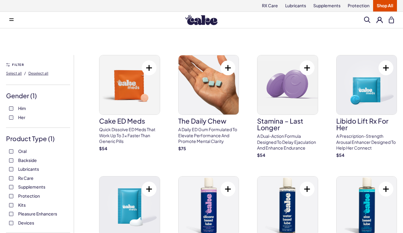
click at [15, 22] on button at bounding box center [11, 20] width 12 height 12
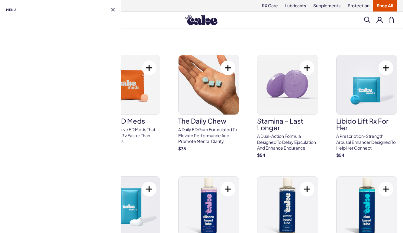
click at [113, 10] on button at bounding box center [113, 10] width 4 height 4
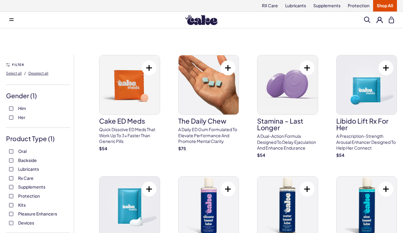
click at [11, 22] on button at bounding box center [11, 20] width 12 height 12
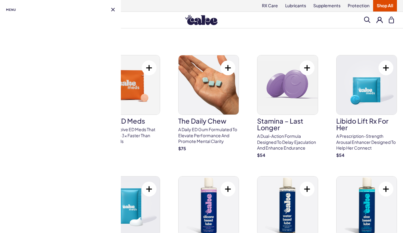
click at [112, 9] on button at bounding box center [113, 10] width 4 height 4
